Goal: Information Seeking & Learning: Understand process/instructions

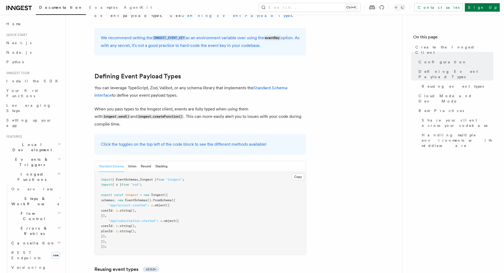
click at [135, 198] on span "EventSchemas" at bounding box center [136, 200] width 22 height 4
click at [148, 172] on pre "import { EventSchemas , Inngest } from "inngest" ; import { z } from "zod" ; ex…" at bounding box center [200, 213] width 211 height 83
click at [147, 198] on span "EventSchemas" at bounding box center [136, 200] width 22 height 4
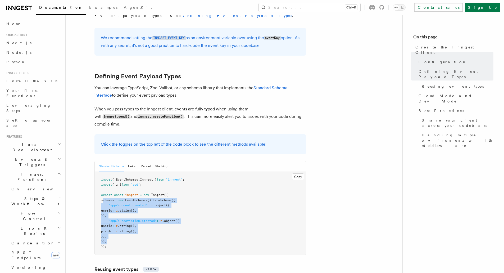
drag, startPoint x: 104, startPoint y: 152, endPoint x: 110, endPoint y: 191, distance: 39.7
click at [110, 191] on code "import { EventSchemas , Inngest } from "inngest" ; import { z } from "zod" ; ex…" at bounding box center [142, 213] width 83 height 71
copy code "schemas : new EventSchemas () .fromSchema ({ "app/account.created" : z .object …"
click at [134, 161] on button "Union" at bounding box center [132, 166] width 8 height 11
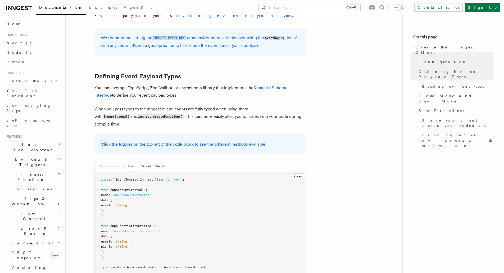
click at [117, 161] on button "Standard Schema" at bounding box center [111, 166] width 25 height 11
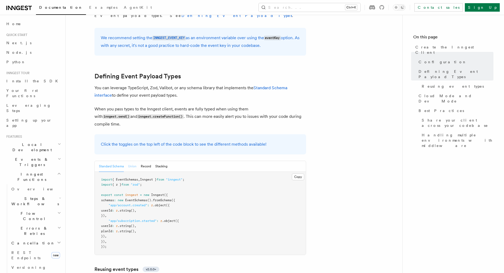
click at [136, 161] on button "Union" at bounding box center [132, 166] width 8 height 11
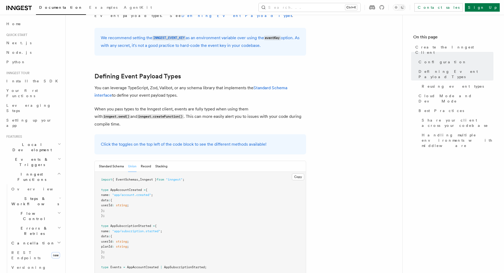
click at [136, 188] on pre "import { EventSchemas , Inngest } from "inngest" ; type AppAccountCreated = { n…" at bounding box center [200, 234] width 211 height 124
click at [207, 206] on pre "import { EventSchemas , Inngest } from "inngest" ; type AppAccountCreated = { n…" at bounding box center [200, 234] width 211 height 124
click at [107, 161] on button "Standard Schema" at bounding box center [111, 166] width 25 height 11
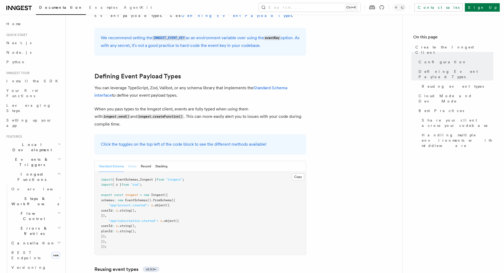
click at [131, 161] on button "Union" at bounding box center [132, 166] width 8 height 11
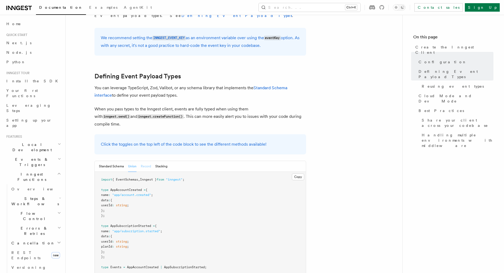
click at [145, 161] on button "Record" at bounding box center [146, 166] width 10 height 11
click at [166, 161] on button "Stacking" at bounding box center [161, 166] width 12 height 11
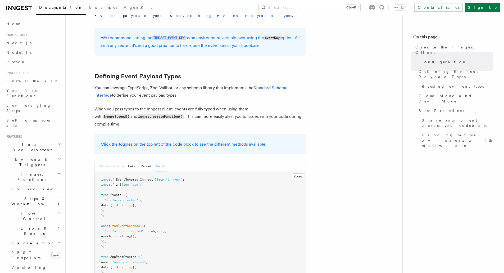
click at [107, 161] on button "Standard Schema" at bounding box center [111, 166] width 25 height 11
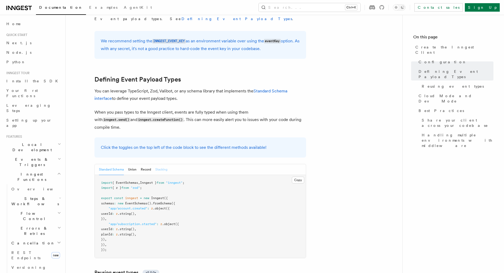
scroll to position [371, 0]
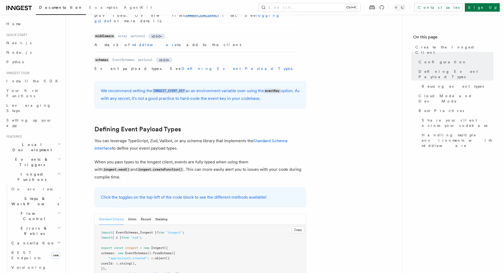
click at [113, 214] on button "Standard Schema" at bounding box center [111, 219] width 25 height 11
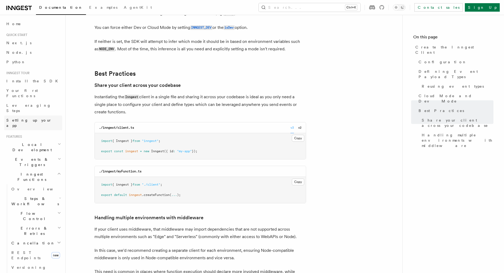
scroll to position [836, 0]
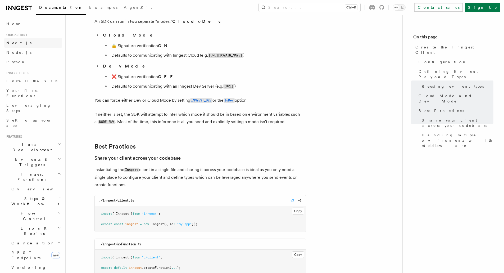
click at [21, 42] on link "Next.js" at bounding box center [33, 43] width 58 height 10
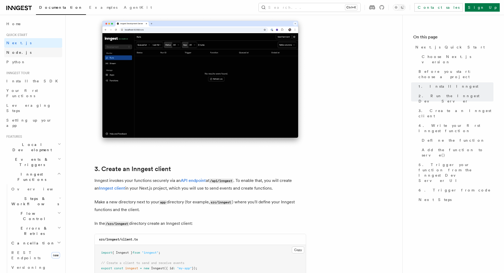
scroll to position [476, 0]
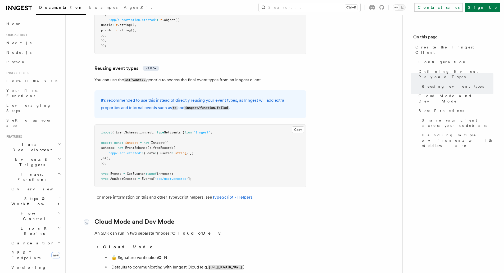
scroll to position [492, 0]
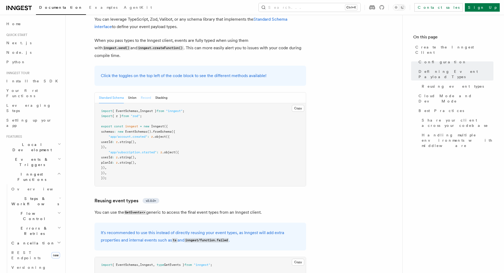
click at [145, 92] on button "Record" at bounding box center [146, 97] width 10 height 11
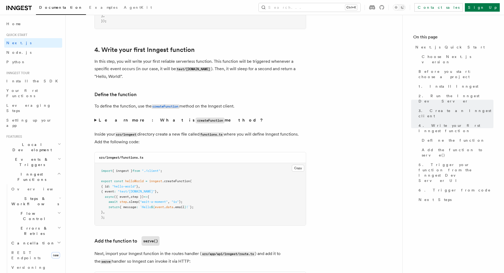
scroll to position [821, 0]
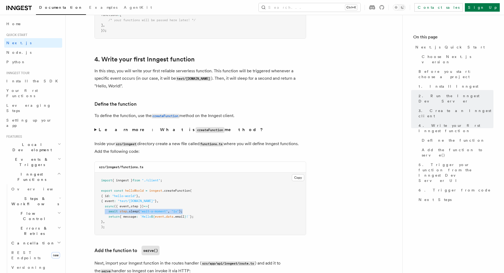
drag, startPoint x: 105, startPoint y: 220, endPoint x: 212, endPoint y: 221, distance: 106.4
click at [212, 221] on pre "import { inngest } from "./client" ; export const helloWorld = inngest .createF…" at bounding box center [200, 204] width 211 height 62
click at [181, 213] on span ");" at bounding box center [181, 211] width 4 height 4
click at [171, 192] on span ".createFunction" at bounding box center [176, 191] width 28 height 4
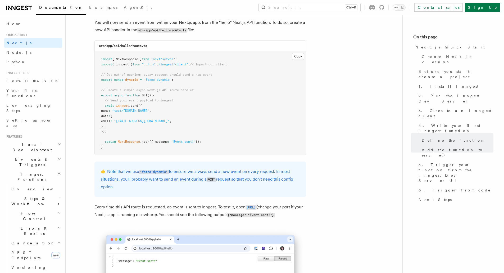
scroll to position [2779, 0]
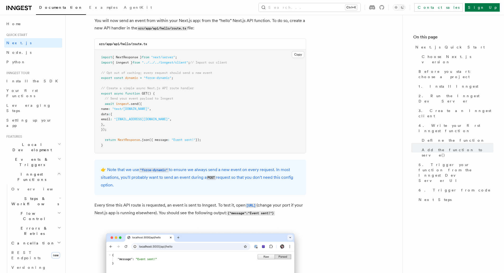
drag, startPoint x: 103, startPoint y: 160, endPoint x: 113, endPoint y: 186, distance: 27.7
click at [113, 153] on pre "import { NextResponse } from "next/server" ; import { inngest } from "../../../…" at bounding box center [200, 102] width 211 height 104
copy code "await inngest .send ({ name : "test/[DOMAIN_NAME]" , data : { email : "[EMAIL_A…"
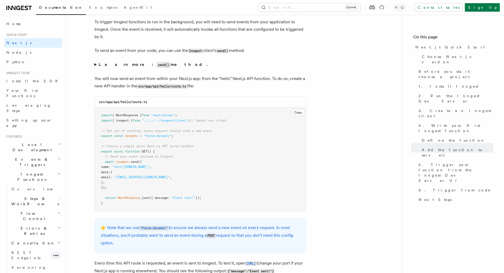
click at [169, 161] on pre "import { NextResponse } from "next/server" ; import { inngest } from "../../../…" at bounding box center [200, 159] width 211 height 104
drag, startPoint x: 109, startPoint y: 79, endPoint x: 130, endPoint y: 76, distance: 21.1
click at [137, 77] on p "You will now send an event from within your Next.js app: from the “hello” Next.…" at bounding box center [201, 82] width 212 height 15
click at [97, 63] on summary "Learn more: send() method." at bounding box center [201, 65] width 212 height 8
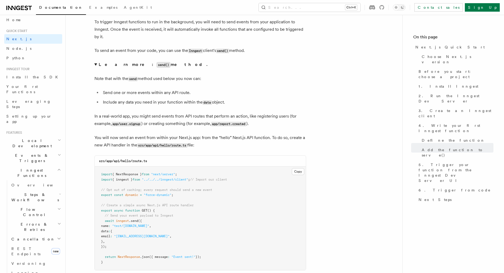
scroll to position [0, 0]
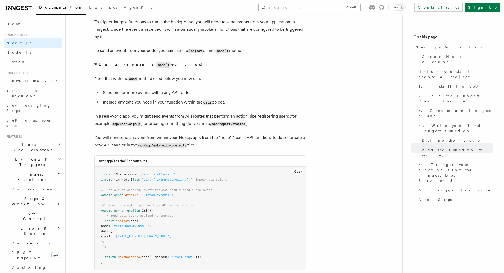
click at [352, 7] on button "Search... Ctrl+K" at bounding box center [310, 7] width 102 height 8
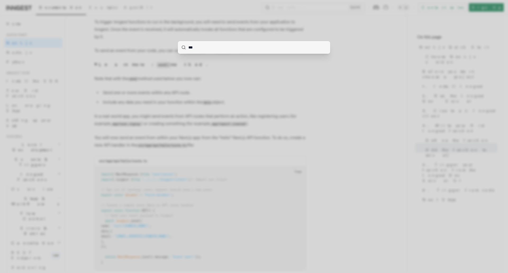
type input "****"
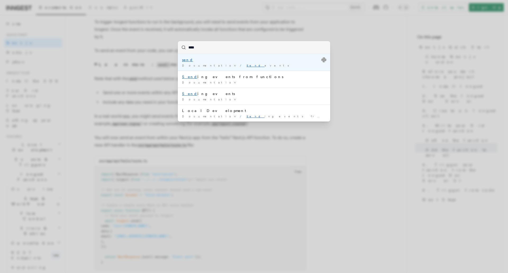
click at [194, 65] on span "Documentation" at bounding box center [210, 65] width 56 height 3
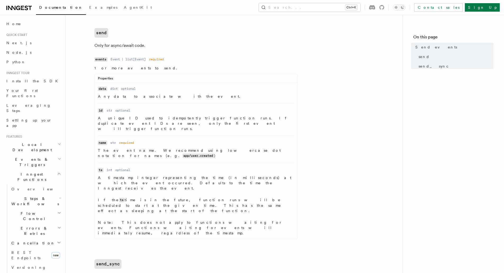
scroll to position [210, 0]
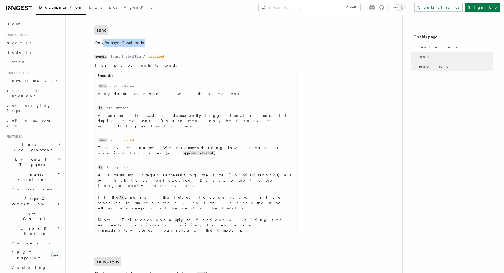
drag, startPoint x: 103, startPoint y: 42, endPoint x: 155, endPoint y: 46, distance: 52.1
click at [155, 46] on p "Only for async/await code." at bounding box center [201, 42] width 212 height 7
drag, startPoint x: 116, startPoint y: 64, endPoint x: 129, endPoint y: 64, distance: 12.7
click at [129, 64] on p "1 or more events to send." at bounding box center [196, 65] width 203 height 5
drag, startPoint x: 95, startPoint y: 94, endPoint x: 131, endPoint y: 97, distance: 35.8
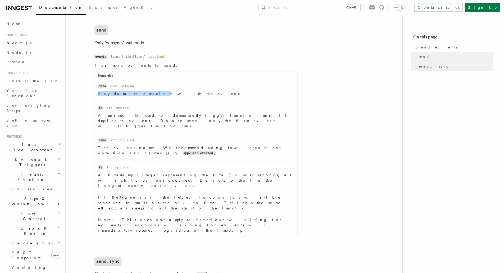
click at [131, 95] on ul "Name data Type dict Required optional Description Any data to associate with th…" at bounding box center [196, 158] width 203 height 150
drag, startPoint x: 114, startPoint y: 109, endPoint x: 152, endPoint y: 112, distance: 38.5
click at [152, 112] on dl "Name id Type str Required optional Description A unique ID used to idempotently…" at bounding box center [196, 117] width 196 height 24
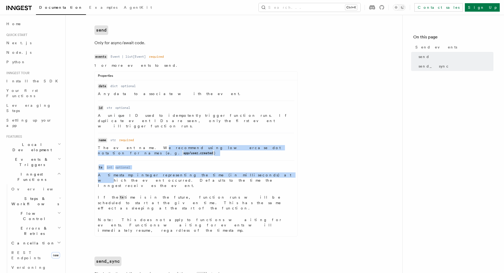
drag, startPoint x: 129, startPoint y: 138, endPoint x: 206, endPoint y: 172, distance: 83.8
click at [205, 168] on ul "Name data Type dict Required optional Description Any data to associate with th…" at bounding box center [196, 158] width 203 height 150
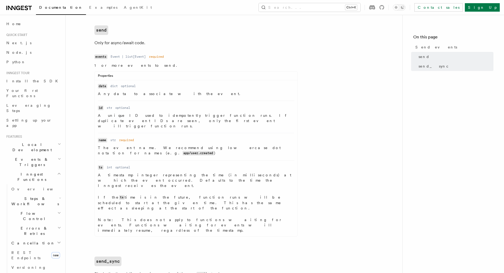
click at [171, 217] on p "Note: This does not apply to functions waiting for events. Functions waiting fo…" at bounding box center [196, 225] width 196 height 16
drag, startPoint x: 120, startPoint y: 247, endPoint x: 252, endPoint y: 240, distance: 132.0
click at [252, 240] on article "References Python SDK Send events 💡️ This guide is for sending events from outs…" at bounding box center [234, 105] width 320 height 583
click at [208, 61] on dl "Name events Type Event | list[Event] Required required Description 1 or more ev…" at bounding box center [196, 144] width 203 height 183
